Goal: Manage account settings

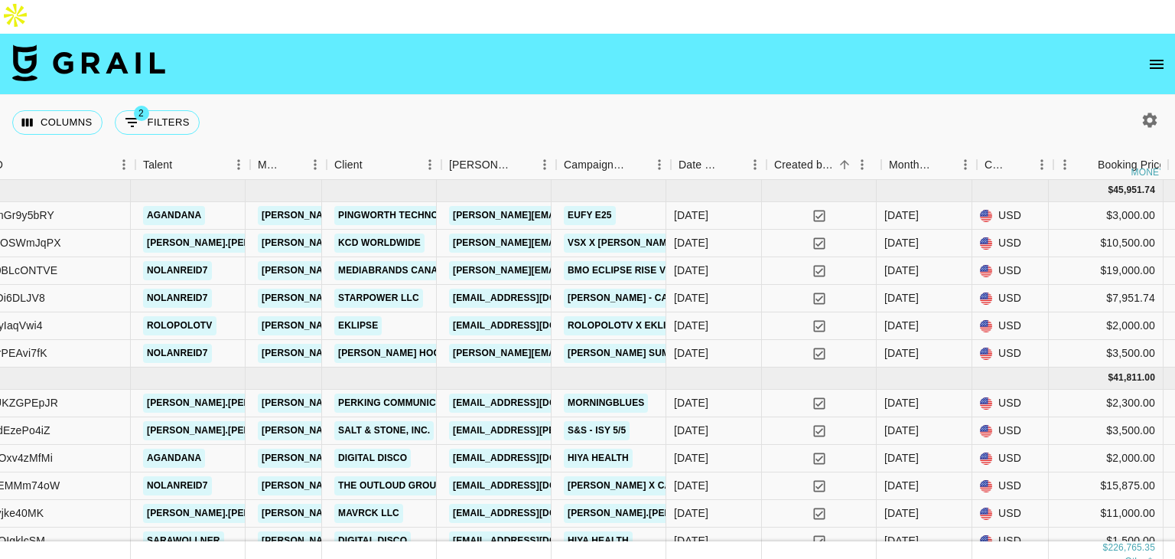
scroll to position [0, 373]
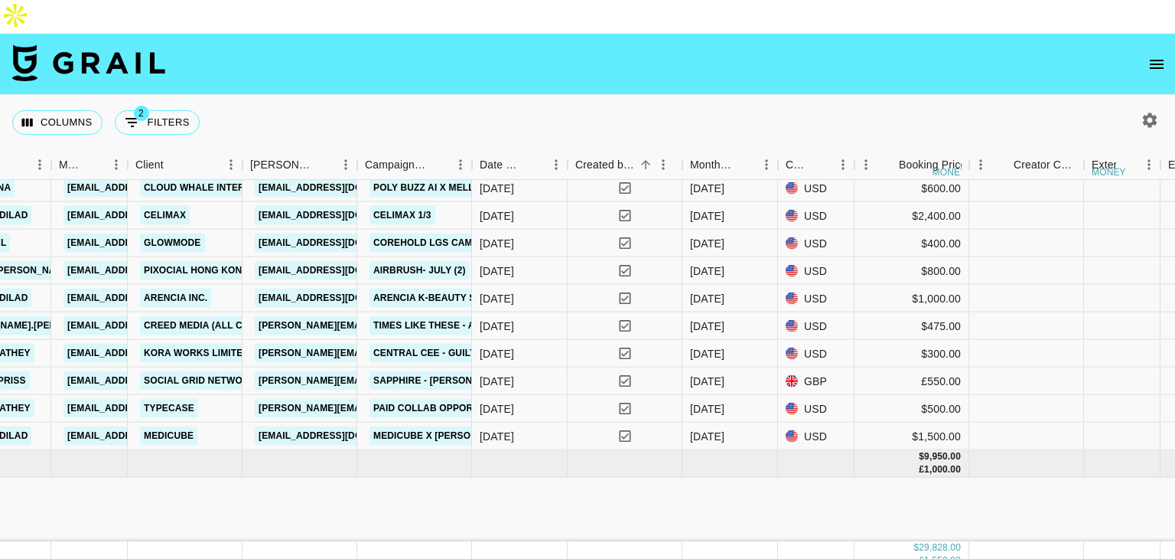
scroll to position [0, 572]
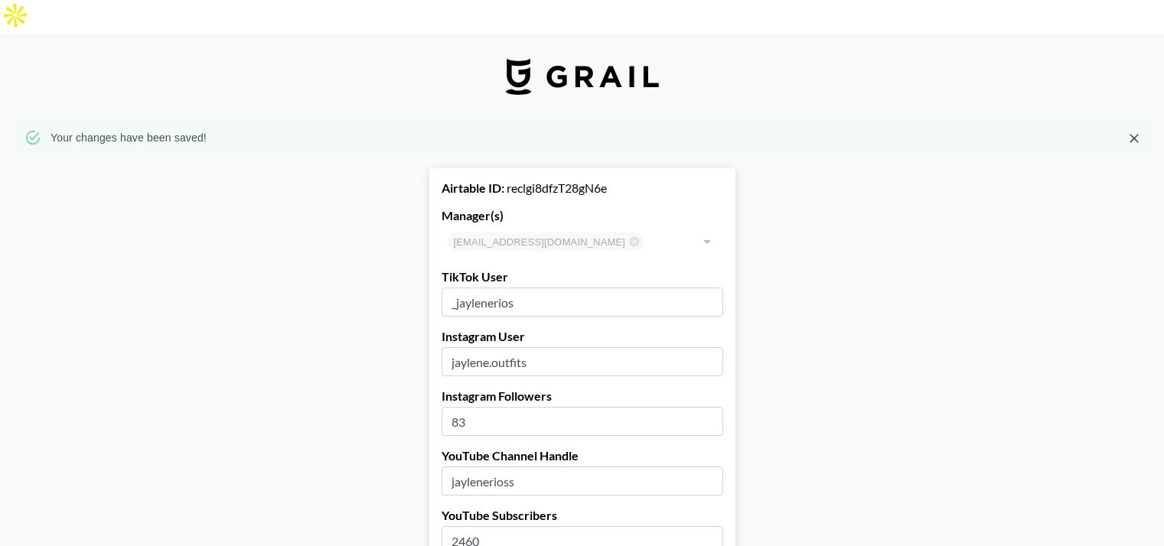
select select "USD"
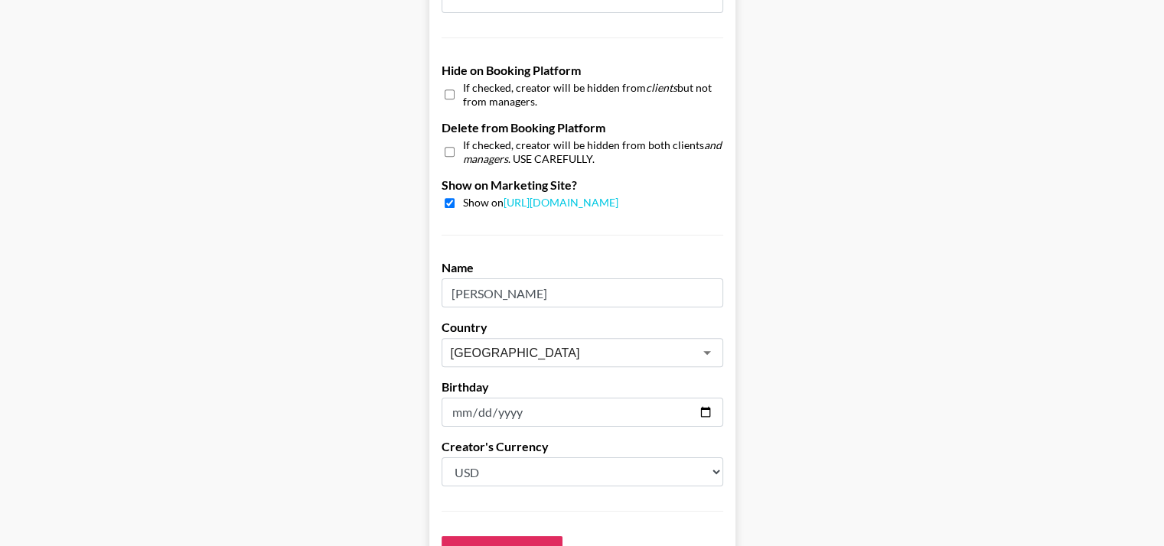
scroll to position [1577, 8]
